Goal: Information Seeking & Learning: Learn about a topic

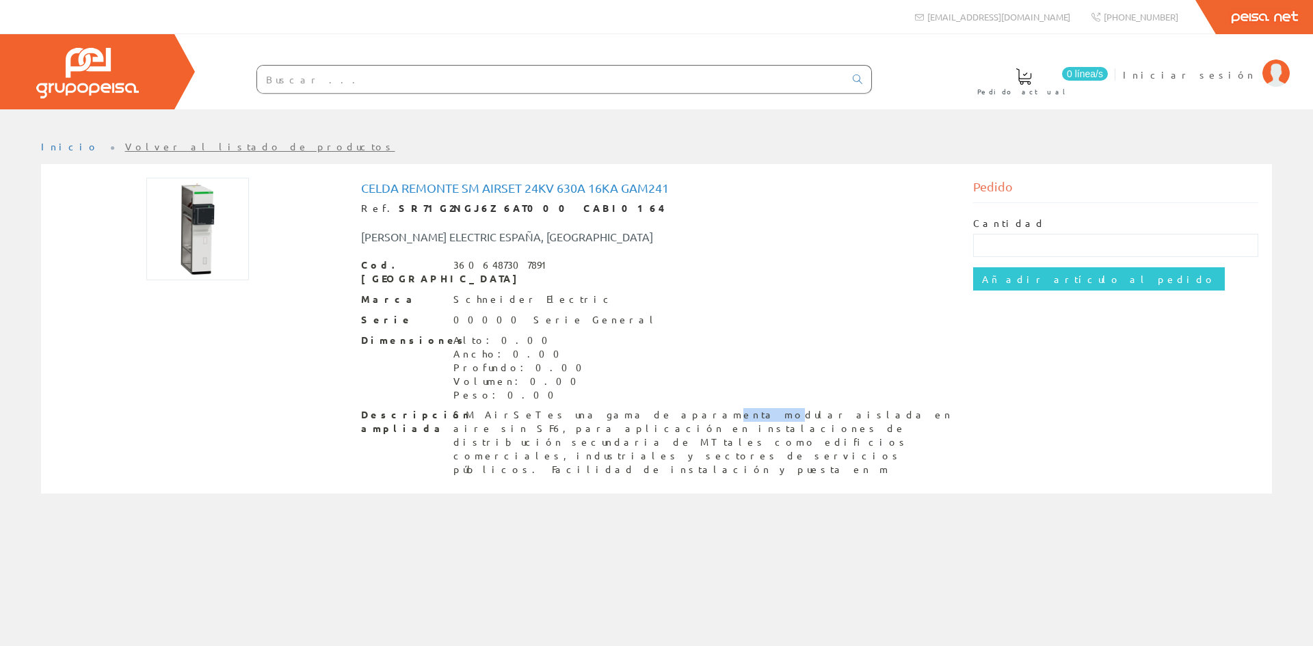
drag, startPoint x: 572, startPoint y: 403, endPoint x: 610, endPoint y: 399, distance: 37.8
click at [610, 408] on div "SM AirSeT es una gama de aparamenta modular aislada en aire sin SF6, para aplic…" at bounding box center [702, 442] width 499 height 68
click at [622, 436] on div "SM AirSeT es una gama de aparamenta modular aislada en aire sin SF6, para aplic…" at bounding box center [702, 442] width 499 height 68
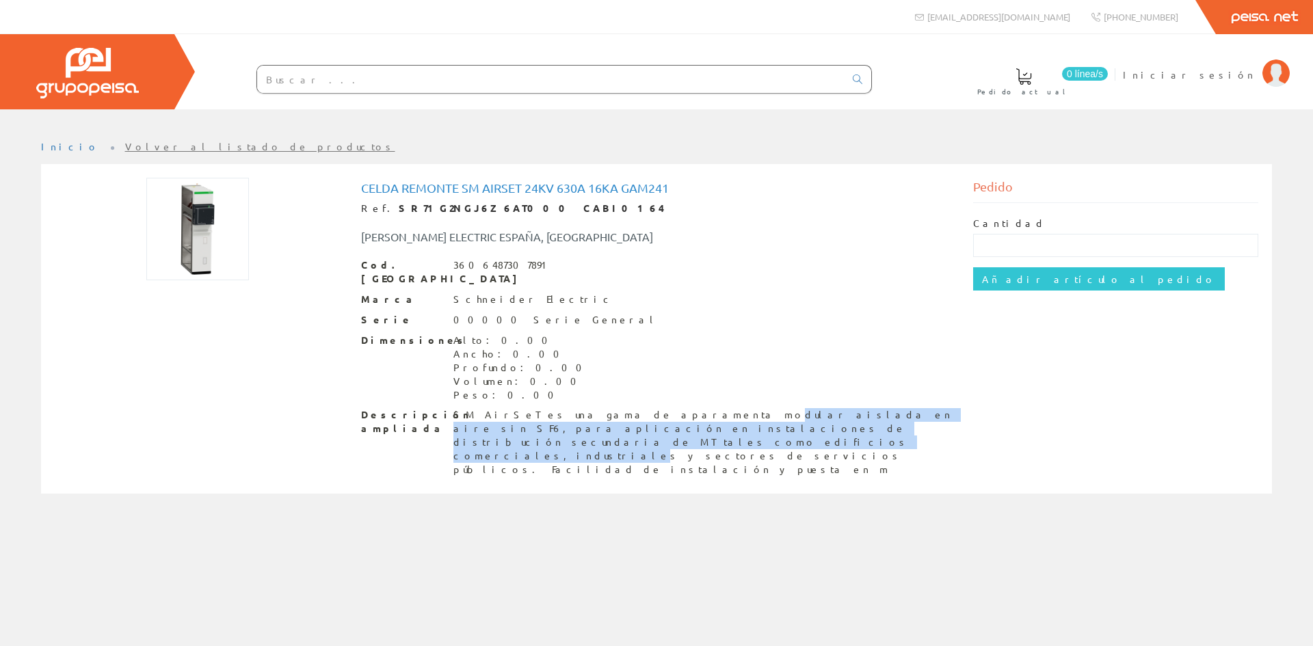
drag, startPoint x: 607, startPoint y: 403, endPoint x: 693, endPoint y: 414, distance: 86.9
click at [693, 414] on div "SM AirSeT es una gama de aparamenta modular aislada en aire sin SF6, para aplic…" at bounding box center [702, 442] width 499 height 68
click at [693, 422] on div "SM AirSeT es una gama de aparamenta modular aislada en aire sin SF6, para aplic…" at bounding box center [702, 442] width 499 height 68
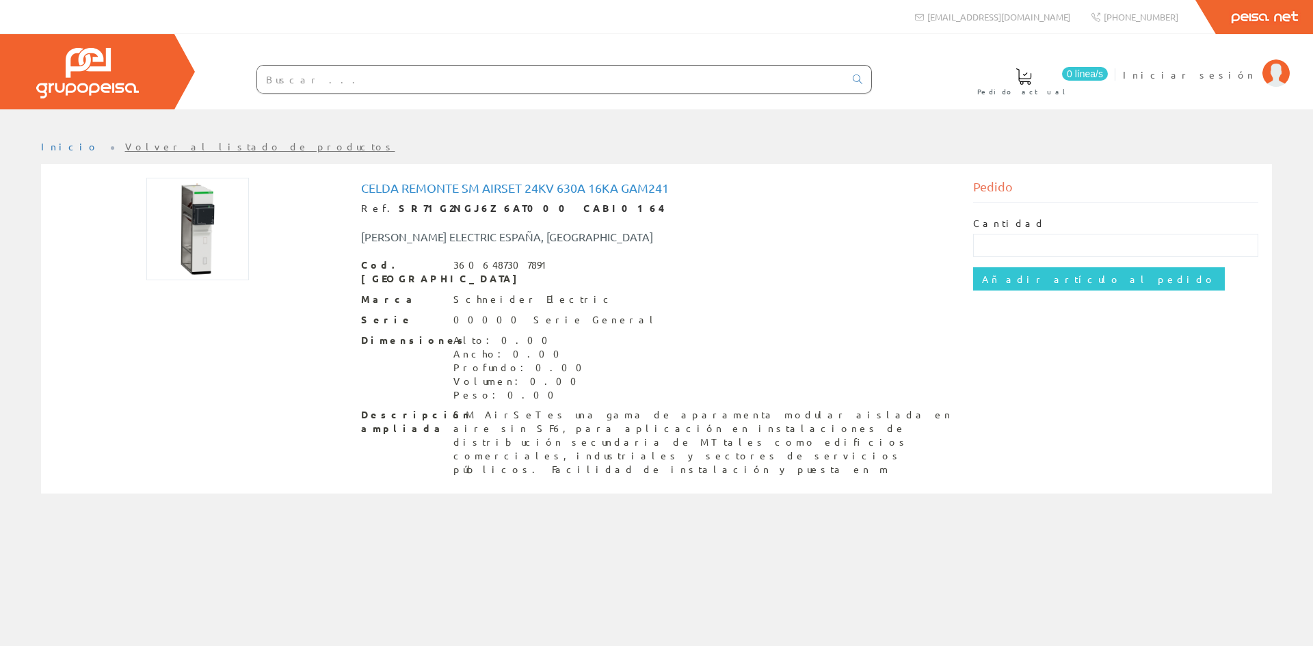
click at [143, 150] on link "Volver al listado de productos" at bounding box center [260, 146] width 270 height 12
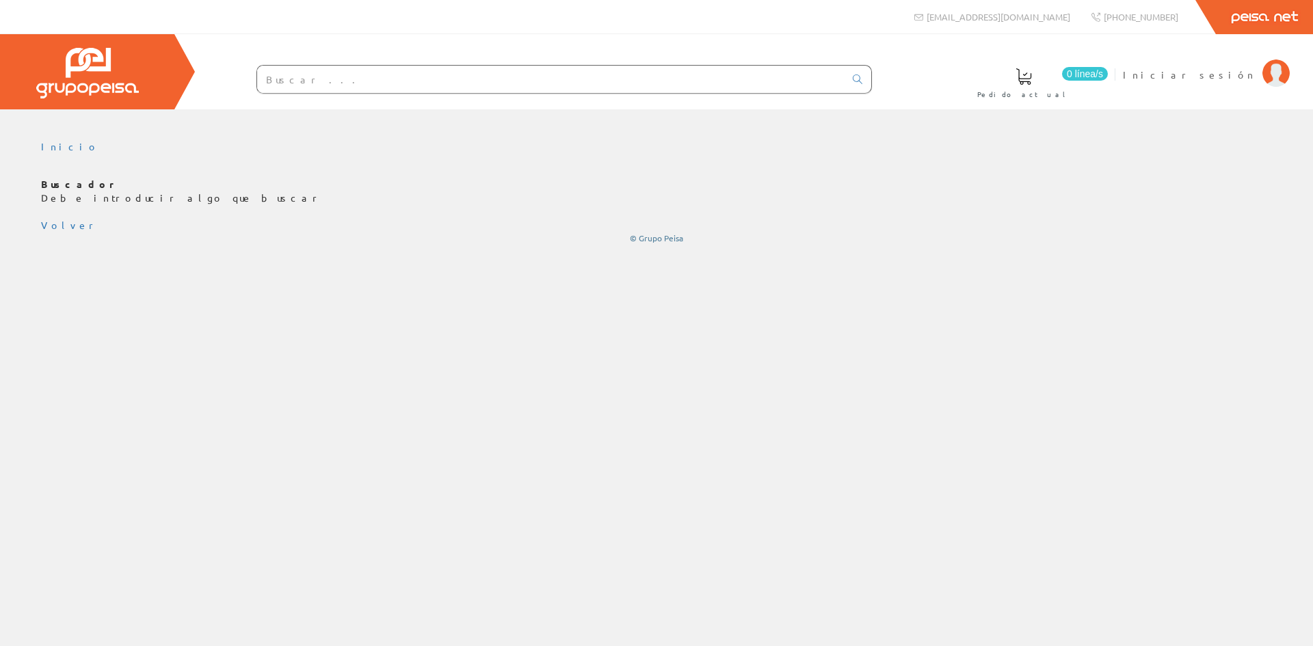
click at [342, 82] on input "text" at bounding box center [550, 79] width 587 height 27
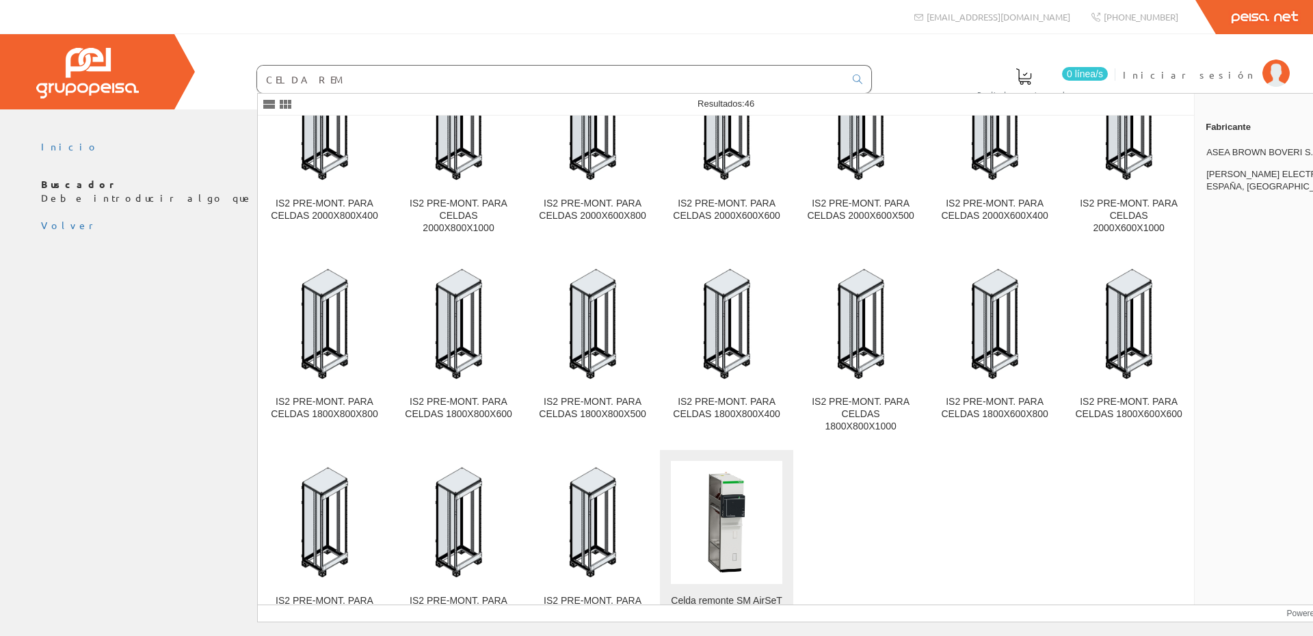
scroll to position [834, 0]
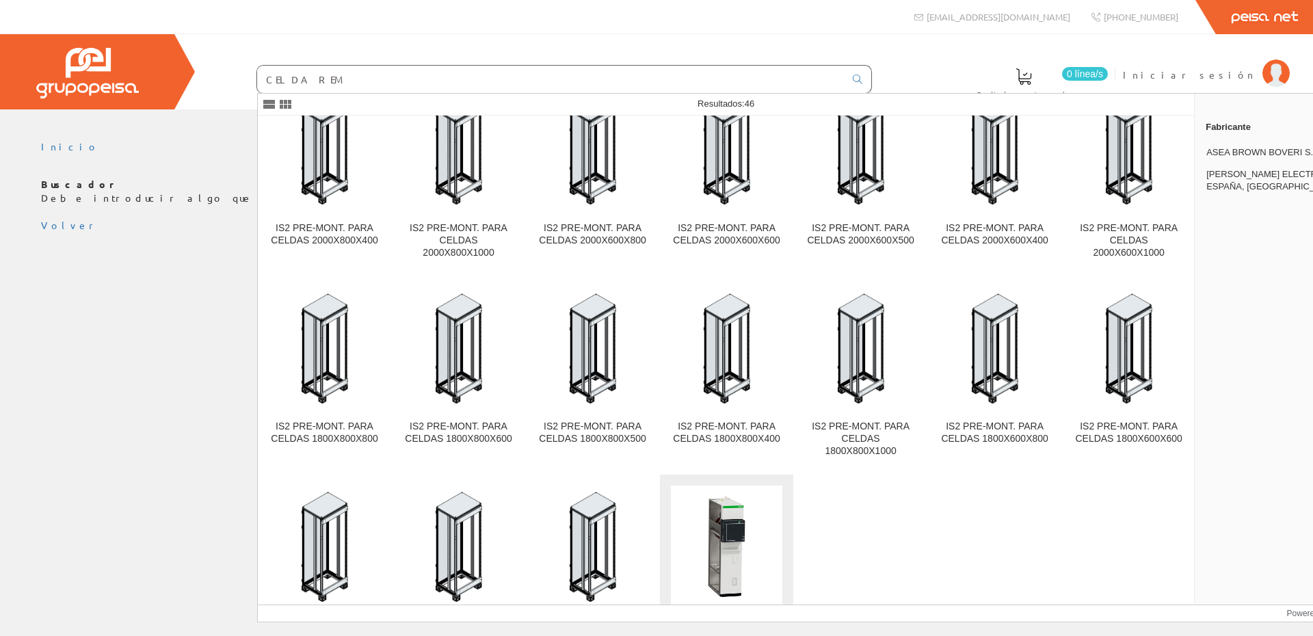
type input "CELDA REM"
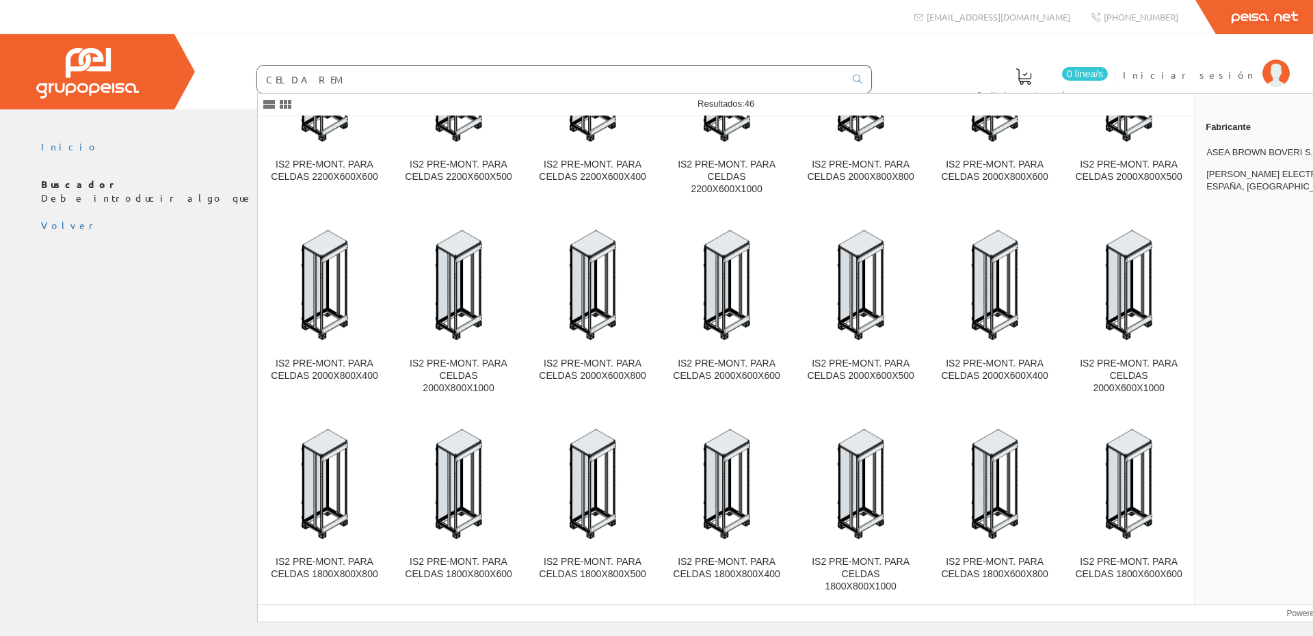
scroll to position [697, 0]
click at [149, 79] on div at bounding box center [87, 71] width 174 height 75
click at [103, 73] on img at bounding box center [87, 73] width 103 height 51
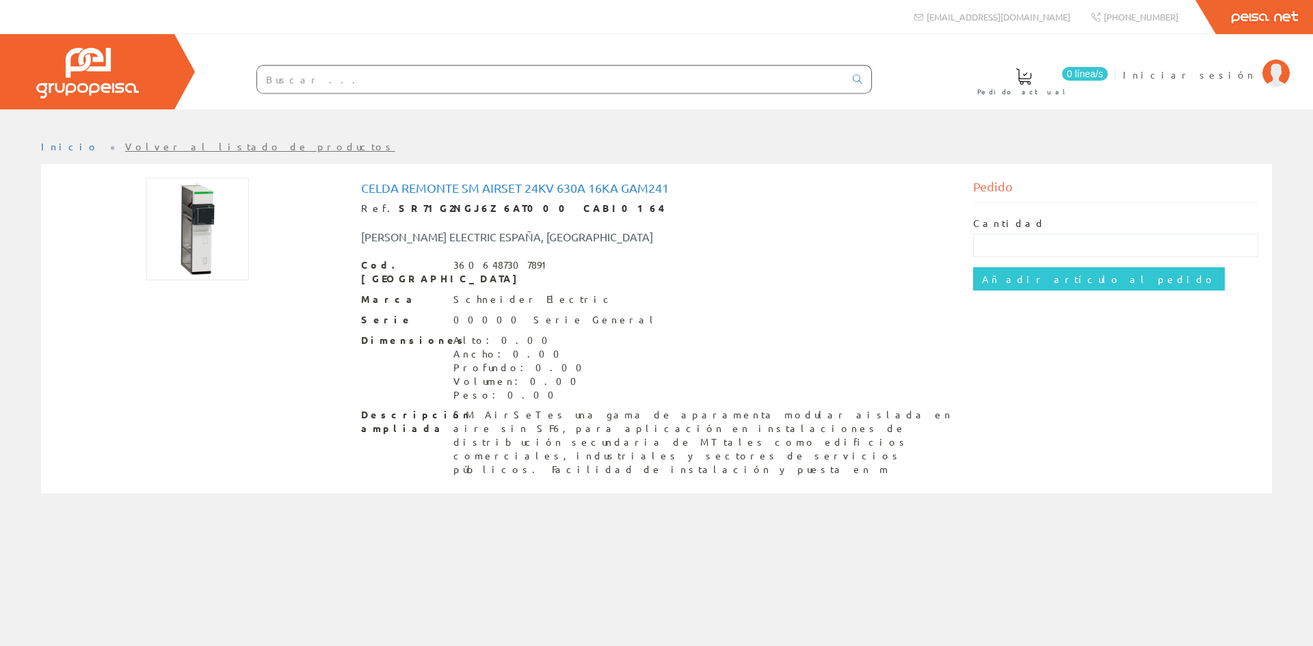
click at [486, 432] on div "SM AirSeT es una gama de aparamenta modular aislada en aire sin SF6, para aplic…" at bounding box center [702, 442] width 499 height 68
drag, startPoint x: 587, startPoint y: 398, endPoint x: 640, endPoint y: 399, distance: 52.7
click at [640, 408] on div "SM AirSeT es una gama de aparamenta modular aislada en aire sin SF6, para aplic…" at bounding box center [702, 442] width 499 height 68
click at [635, 429] on div "SM AirSeT es una gama de aparamenta modular aislada en aire sin SF6, para aplic…" at bounding box center [702, 442] width 499 height 68
drag, startPoint x: 572, startPoint y: 402, endPoint x: 613, endPoint y: 409, distance: 41.6
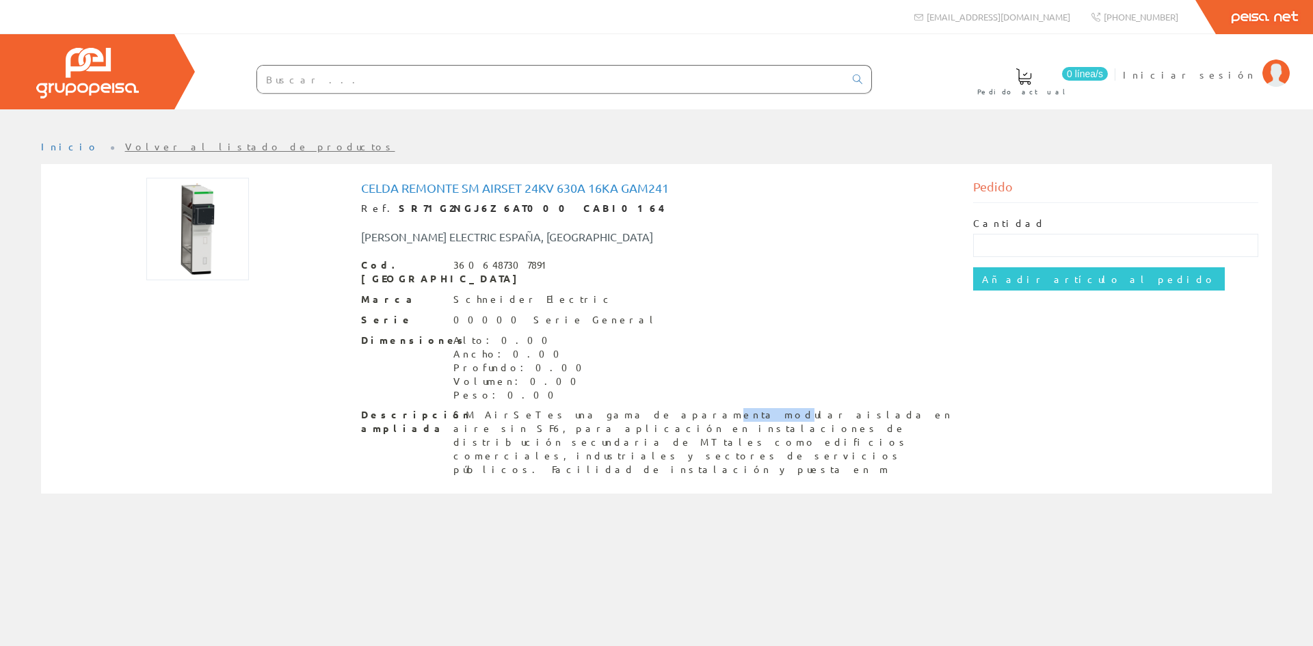
click at [613, 408] on div "SM AirSeT es una gama de aparamenta modular aislada en aire sin SF6, para aplic…" at bounding box center [702, 442] width 499 height 68
click at [613, 453] on div "Celda remonte SM AirSeT 24Kv 630A 16kA GAM241 Ref. SR71G2NGJ6Z6AT000 CABI0164 S…" at bounding box center [656, 329] width 1231 height 330
drag, startPoint x: 362, startPoint y: 187, endPoint x: 520, endPoint y: 192, distance: 158.1
click at [520, 192] on h1 "Celda remonte SM AirSeT 24Kv 630A 16kA GAM241" at bounding box center [657, 188] width 592 height 14
copy h1 "Celda remonte SM AirSeT"
